Goal: Go to known website: Access a specific website the user already knows

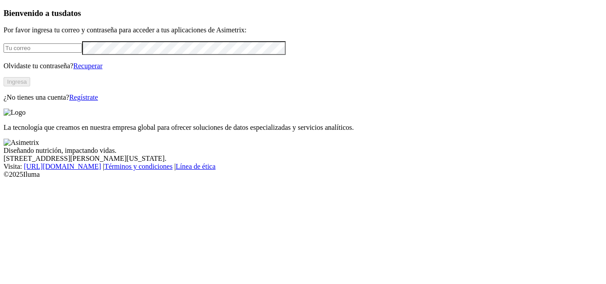
click at [78, 53] on input "email" at bounding box center [43, 47] width 79 height 9
type input "[PERSON_NAME][EMAIL_ADDRESS][PERSON_NAME][DOMAIN_NAME]"
click at [30, 87] on button "Ingresa" at bounding box center [17, 81] width 27 height 9
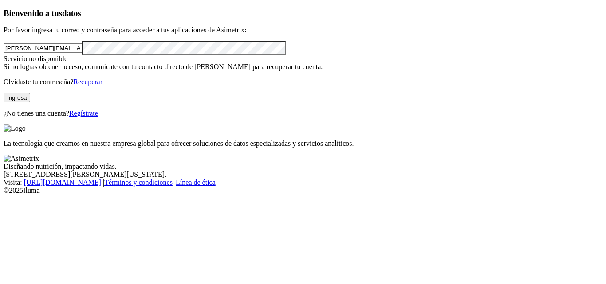
click at [138, 118] on div "Bienvenido a tus datos Por favor ingresa tu correo y contraseña para acceder a …" at bounding box center [303, 63] width 599 height 110
click at [30, 103] on button "Ingresa" at bounding box center [17, 97] width 27 height 9
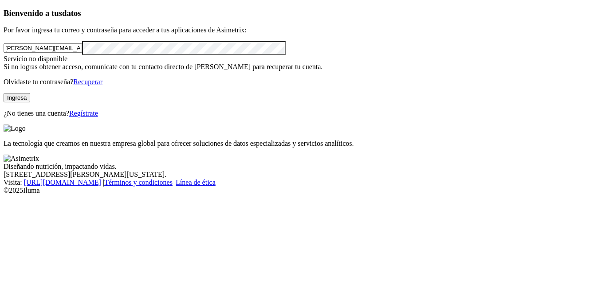
click at [30, 103] on button "Ingresa" at bounding box center [17, 97] width 27 height 9
